Goal: Task Accomplishment & Management: Manage account settings

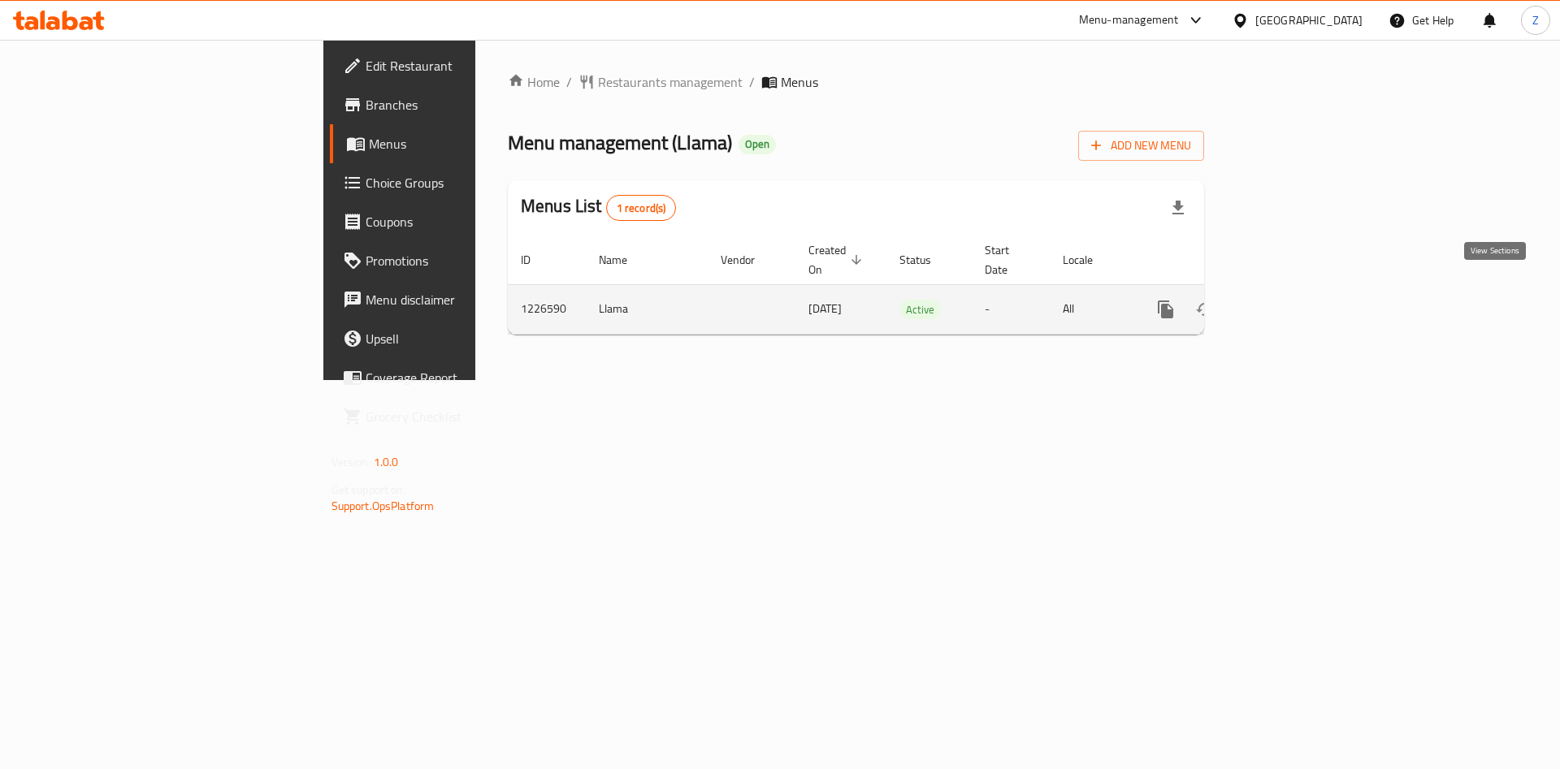
click at [1292, 300] on icon "enhanced table" at bounding box center [1282, 309] width 19 height 19
